Goal: Task Accomplishment & Management: Use online tool/utility

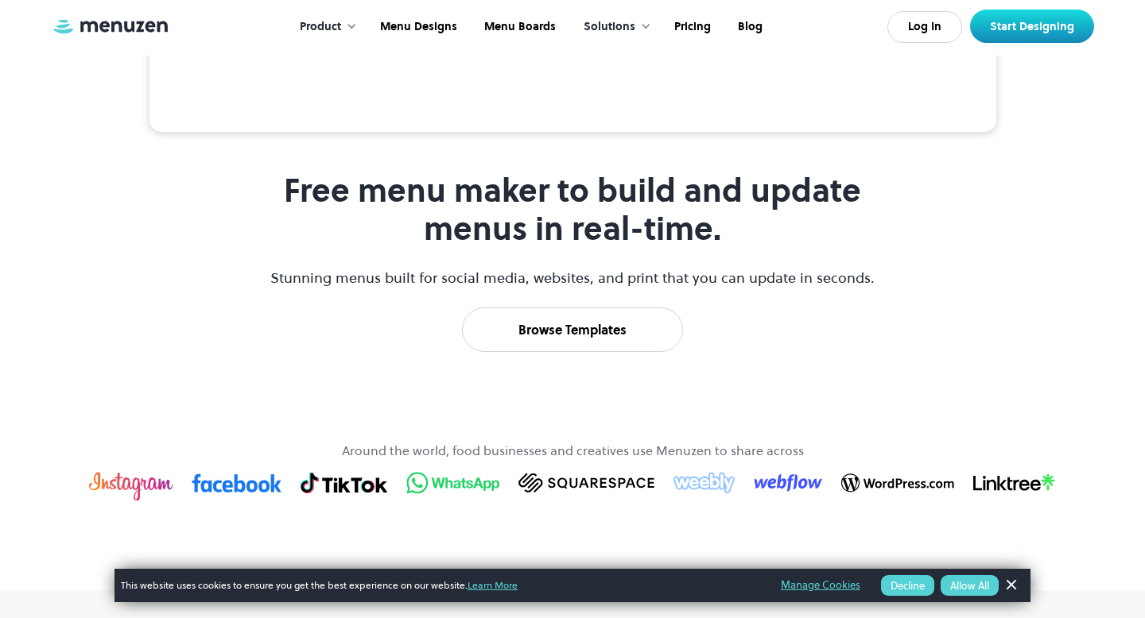
scroll to position [695, 0]
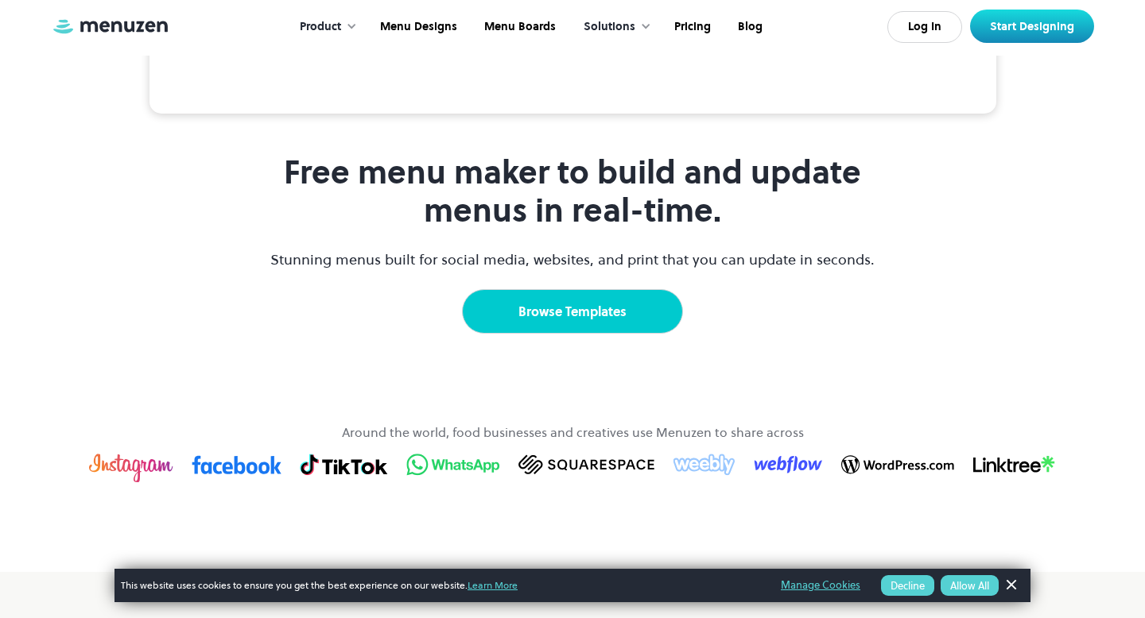
click at [560, 334] on link "Browse Templates" at bounding box center [572, 311] width 221 height 45
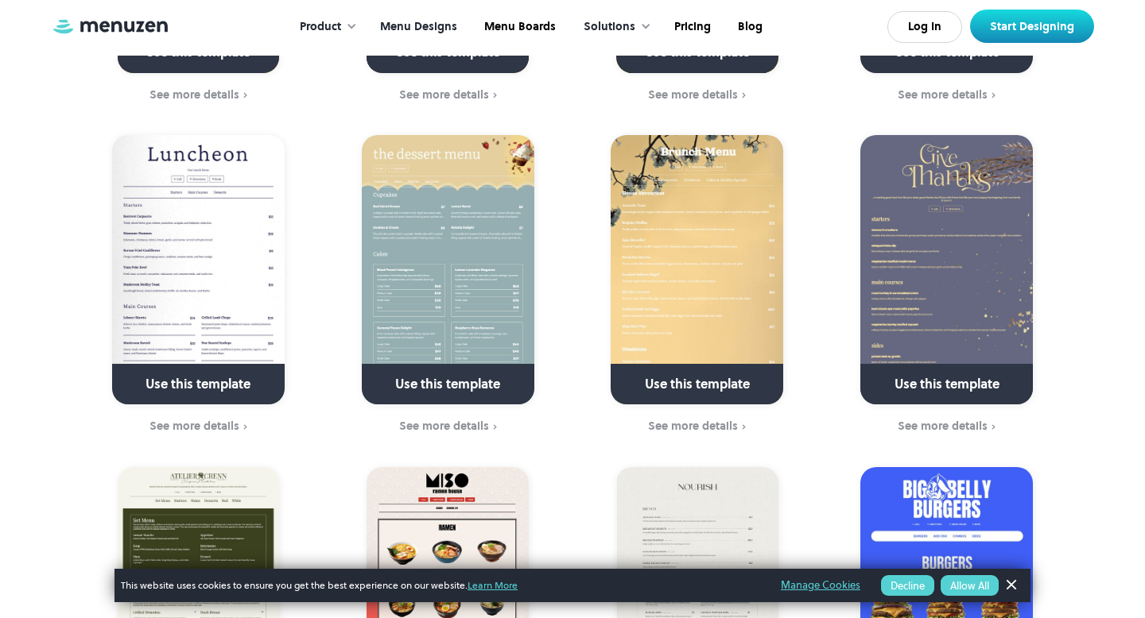
scroll to position [699, 0]
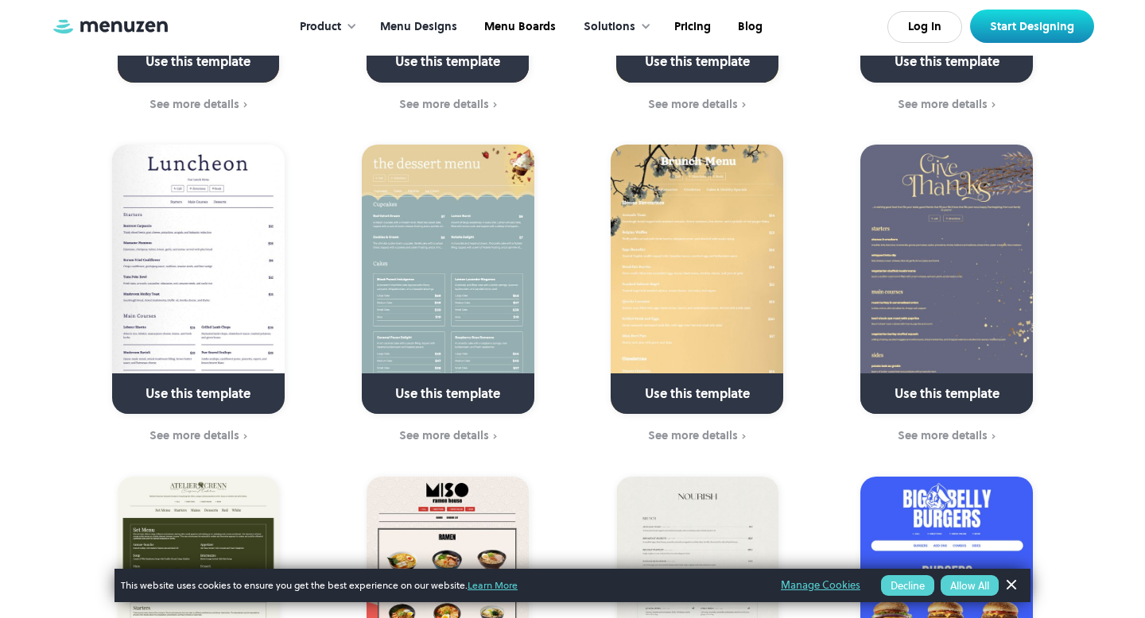
click at [653, 234] on img at bounding box center [696, 279] width 172 height 269
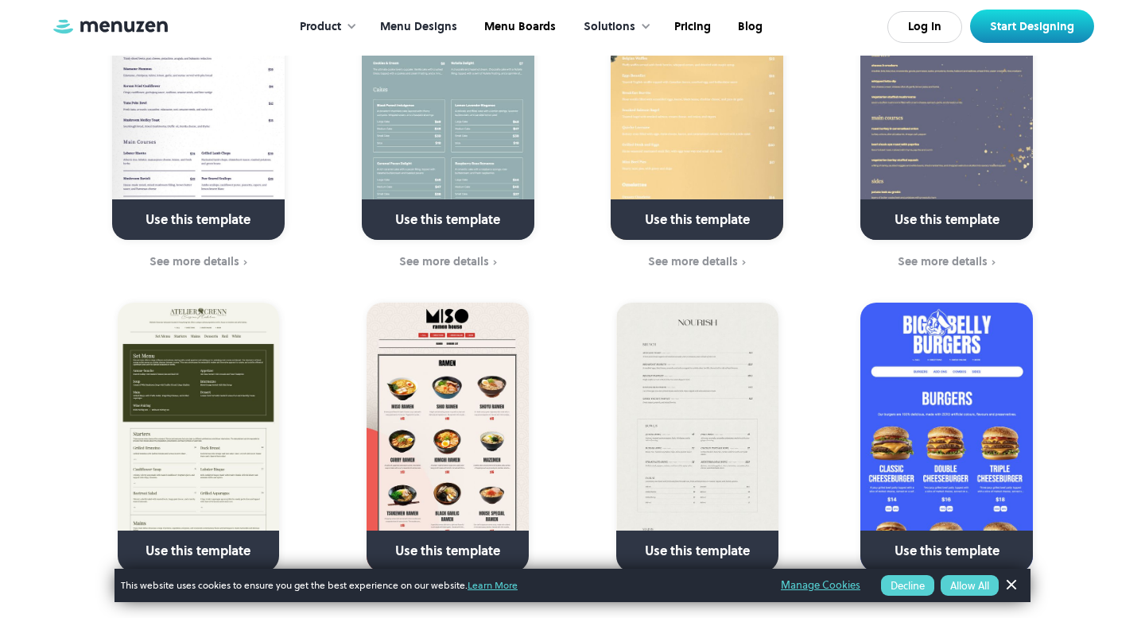
scroll to position [1411, 0]
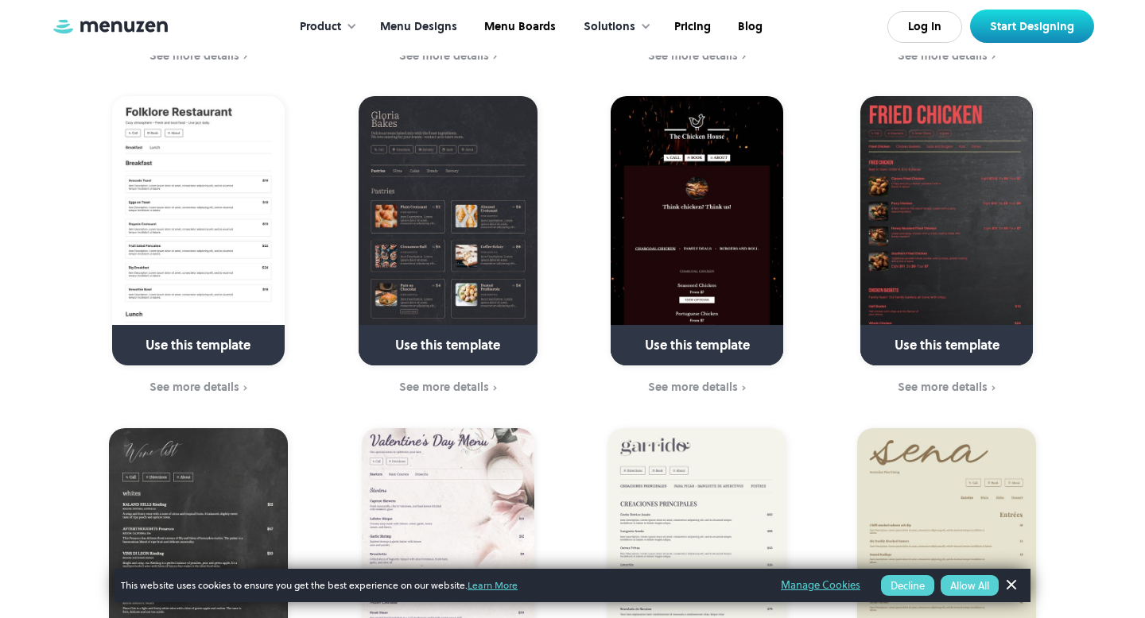
click at [970, 587] on button "Allow All" at bounding box center [969, 585] width 58 height 21
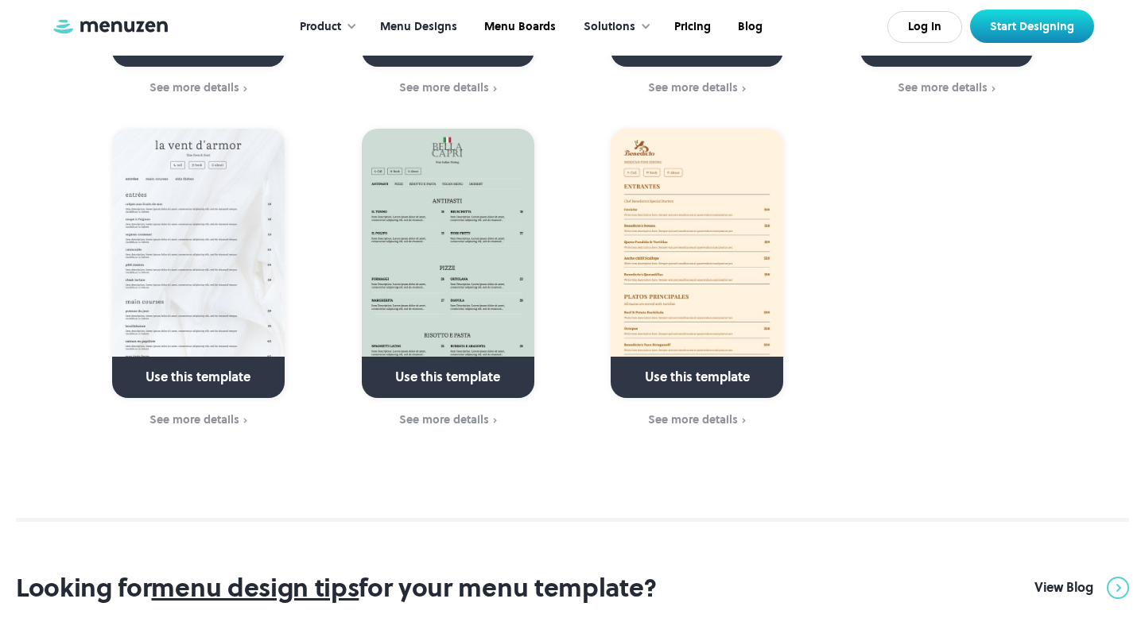
scroll to position [5369, 0]
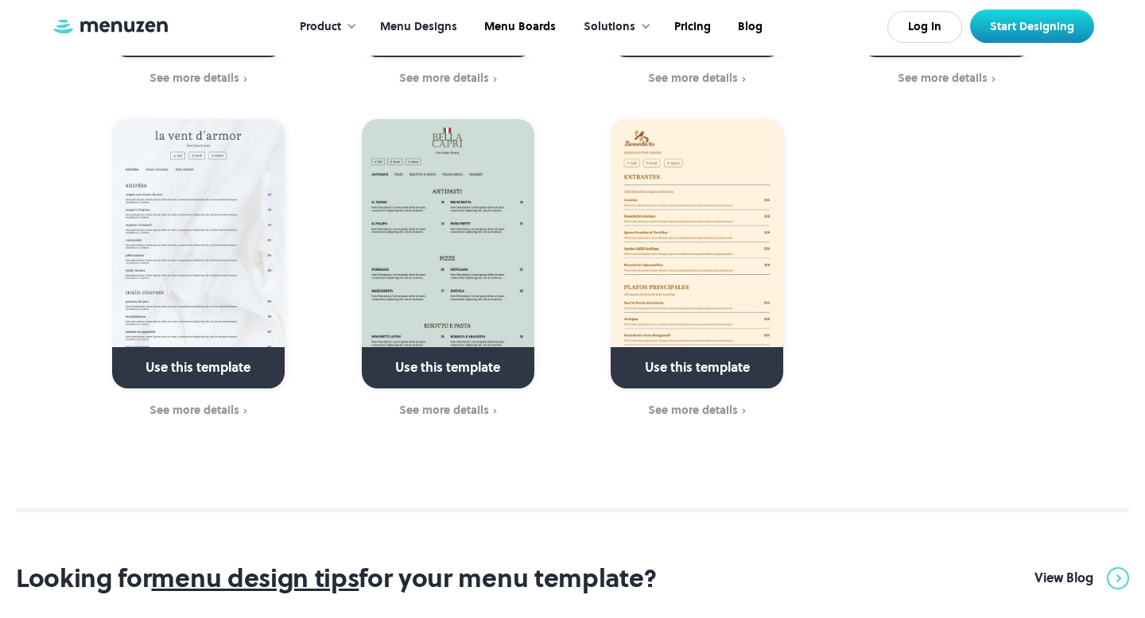
click at [458, 241] on img at bounding box center [448, 253] width 172 height 269
click at [682, 354] on link at bounding box center [698, 374] width 230 height 41
